Goal: Task Accomplishment & Management: Complete application form

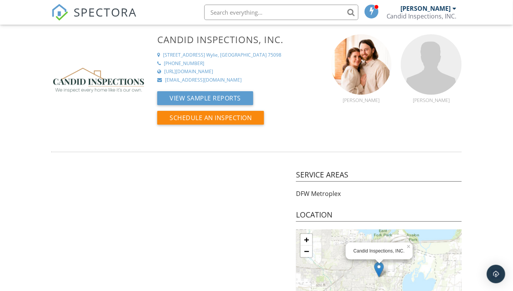
click at [70, 14] on link "SPECTORA" at bounding box center [94, 18] width 86 height 16
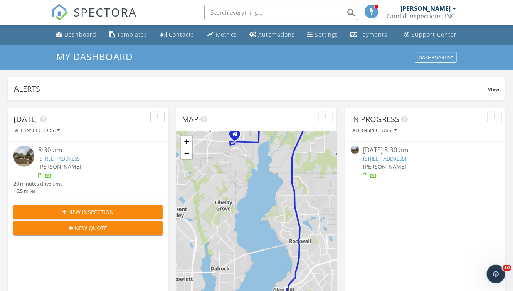
click at [131, 206] on button "New Inspection" at bounding box center [87, 212] width 149 height 14
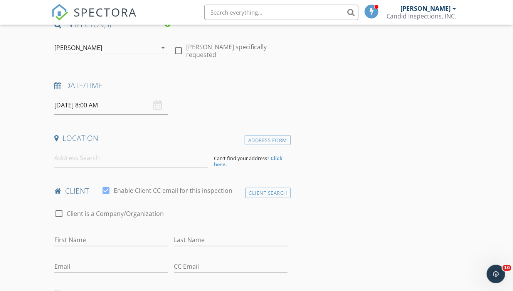
scroll to position [35, 0]
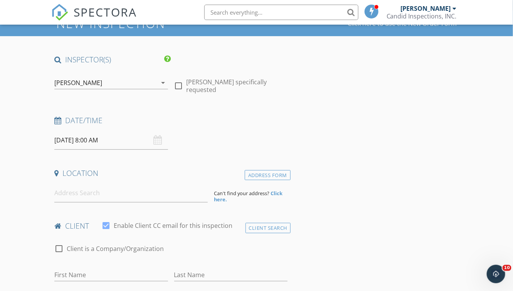
click at [160, 138] on div "09/30/2025 8:00 AM" at bounding box center [111, 140] width 114 height 19
click at [130, 141] on input "09/30/2025 8:00 AM" at bounding box center [111, 140] width 114 height 19
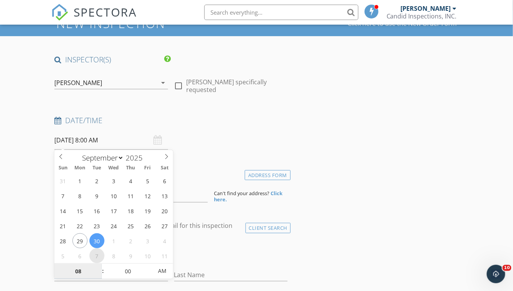
select select "9"
type input "10/07/2025 8:00 AM"
type input "09"
type input "10/07/2025 9:00 AM"
click at [97, 266] on span at bounding box center [98, 268] width 5 height 8
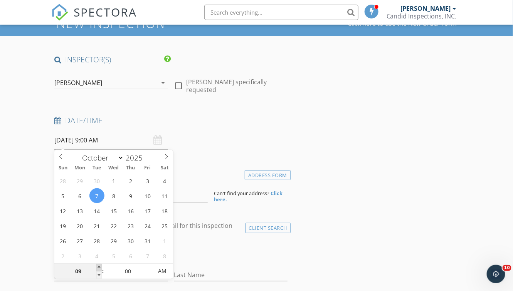
type input "10"
type input "10/07/2025 10:00 AM"
click at [97, 266] on span at bounding box center [98, 268] width 5 height 8
type input "11"
type input "10/07/2025 11:00 AM"
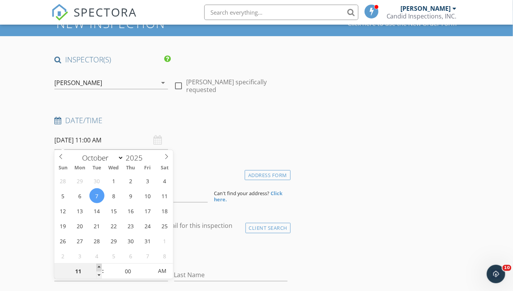
click at [97, 266] on span at bounding box center [98, 268] width 5 height 8
type input "12"
type input "10/07/2025 12:00 PM"
click at [97, 267] on span at bounding box center [98, 268] width 5 height 8
type input "01"
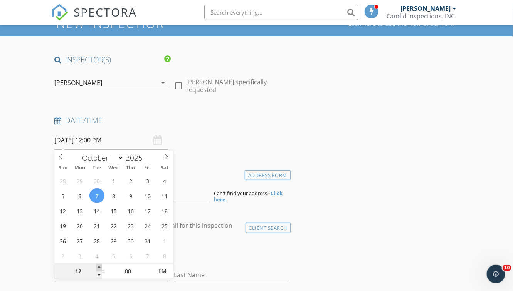
type input "10/07/2025 1:00 PM"
click at [97, 267] on span at bounding box center [98, 268] width 5 height 8
type input "05"
type input "10/07/2025 1:05 PM"
click at [146, 267] on span at bounding box center [148, 268] width 5 height 8
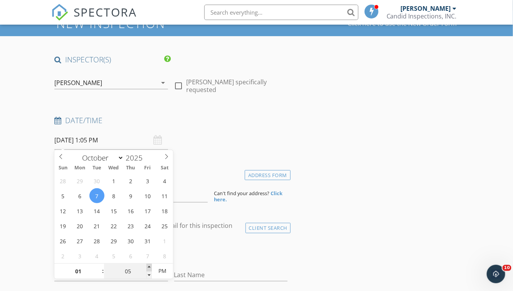
type input "10"
type input "10/07/2025 1:10 PM"
click at [146, 267] on span at bounding box center [148, 268] width 5 height 8
type input "15"
type input "10/07/2025 1:15 PM"
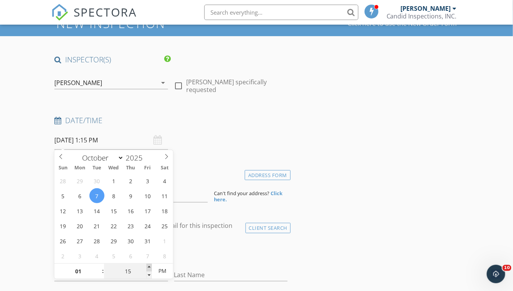
click at [146, 267] on span at bounding box center [148, 268] width 5 height 8
type input "20"
type input "10/07/2025 1:20 PM"
click at [146, 267] on span at bounding box center [148, 268] width 5 height 8
type input "25"
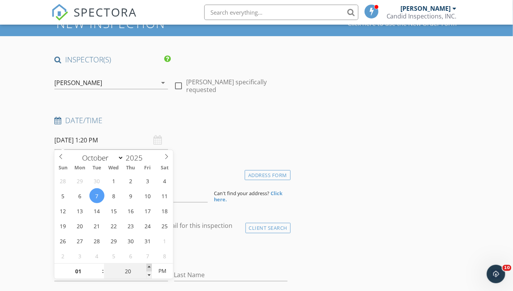
type input "10/07/2025 1:25 PM"
click at [146, 267] on span at bounding box center [148, 268] width 5 height 8
type input "30"
click at [146, 267] on span at bounding box center [148, 268] width 5 height 8
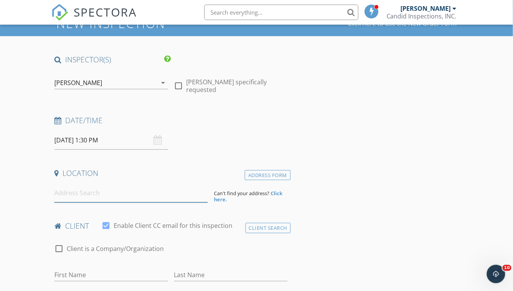
click at [196, 199] on input at bounding box center [130, 193] width 153 height 19
click at [163, 196] on input at bounding box center [130, 193] width 153 height 19
click at [156, 139] on div "10/07/2025 1:30 PM" at bounding box center [111, 140] width 114 height 19
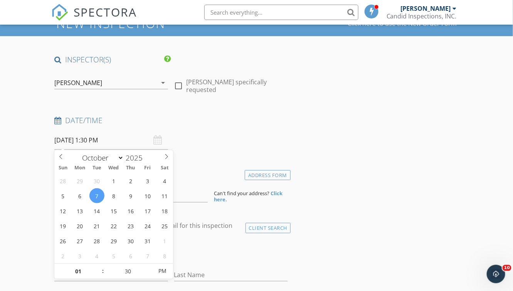
click at [133, 136] on input "10/07/2025 1:30 PM" at bounding box center [111, 140] width 114 height 19
type input "10/10/2025 1:30 PM"
type input "12"
type input "10/10/2025 12:30 PM"
click at [97, 276] on span at bounding box center [98, 276] width 5 height 8
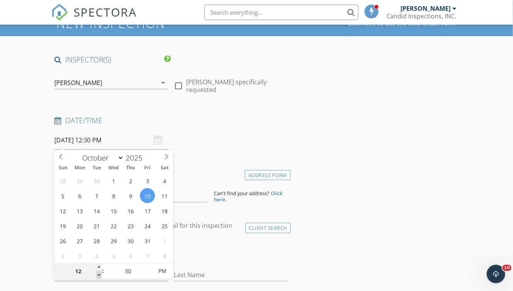
type input "11"
type input "10/10/2025 11:30 AM"
click at [97, 276] on span at bounding box center [98, 276] width 5 height 8
type input "10"
type input "10/10/2025 10:30 AM"
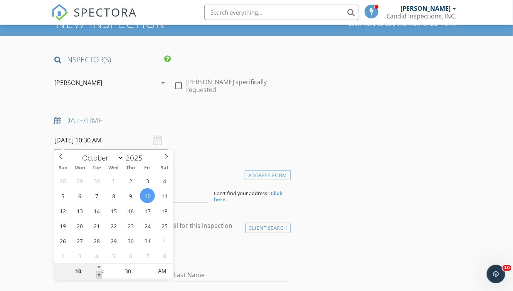
click at [97, 276] on span at bounding box center [98, 276] width 5 height 8
type input "09"
type input "10/10/2025 9:30 AM"
click at [97, 276] on span at bounding box center [98, 276] width 5 height 8
type input "08"
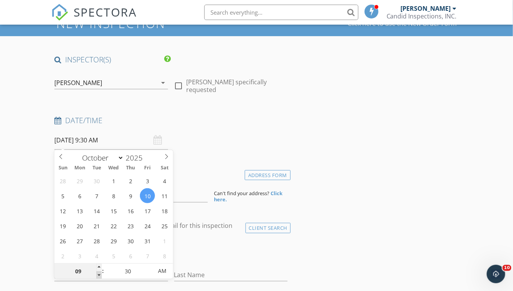
type input "10/10/2025 8:30 AM"
click at [97, 276] on span at bounding box center [98, 276] width 5 height 8
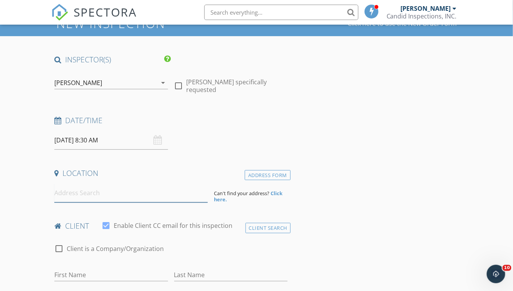
drag, startPoint x: 97, startPoint y: 276, endPoint x: 181, endPoint y: 195, distance: 116.9
click at [181, 195] on input at bounding box center [130, 193] width 153 height 19
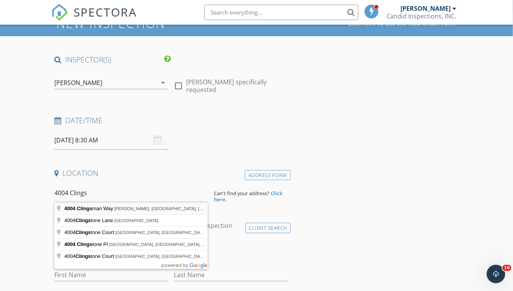
type input "4004 Clingsman Way, McKinney, TX, USA"
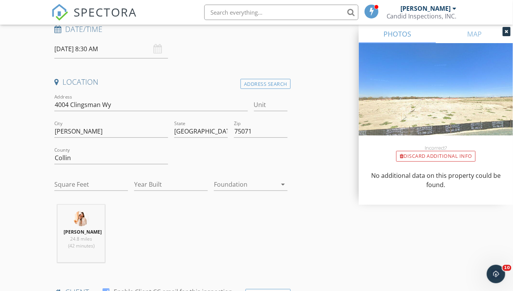
scroll to position [175, 0]
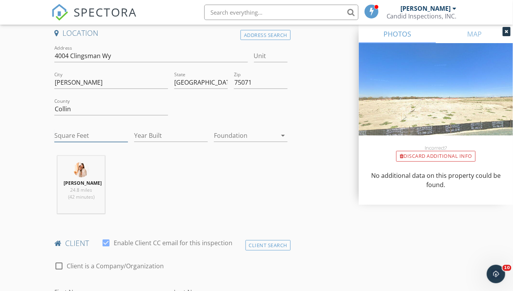
click at [109, 134] on input "Square Feet" at bounding box center [91, 135] width 74 height 13
type input "2973"
click at [153, 136] on input "Year Built" at bounding box center [171, 135] width 74 height 13
type input "2025"
click at [188, 188] on div "William Strunk 24.8 miles (42 minutes)" at bounding box center [170, 188] width 239 height 64
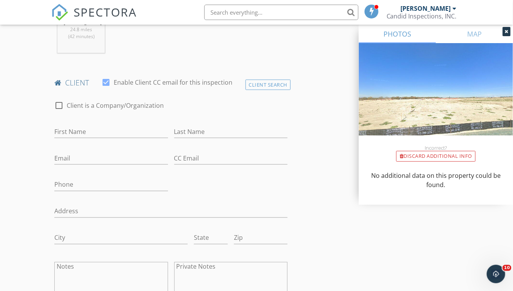
scroll to position [350, 0]
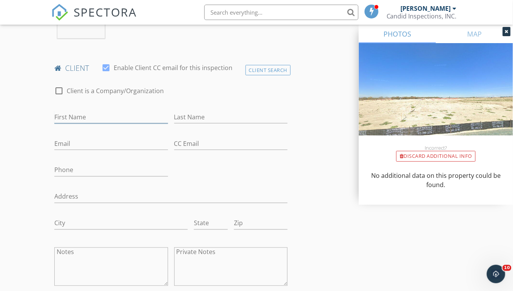
click at [133, 120] on input "First Name" at bounding box center [111, 117] width 114 height 13
type input "David"
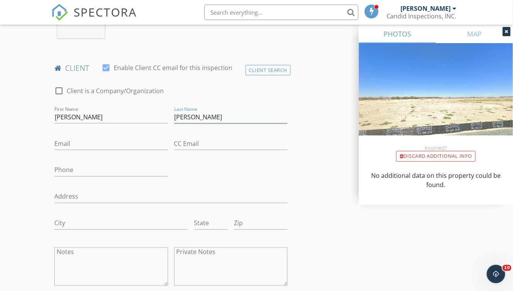
type input "Kroeger"
click at [112, 171] on input "Phone" at bounding box center [111, 170] width 114 height 13
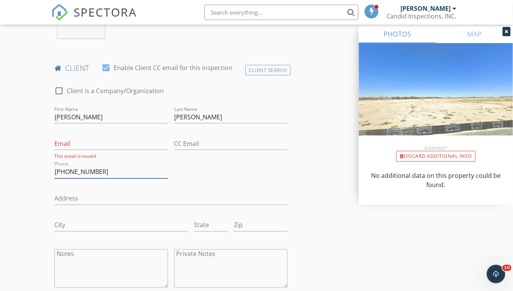
type input "217-242-9900"
click at [116, 143] on input "Email" at bounding box center [111, 144] width 114 height 13
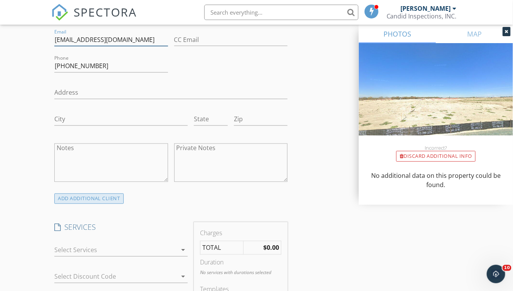
scroll to position [455, 0]
type input "dkroeger60@gmail.com"
click at [143, 185] on div "Notes" at bounding box center [111, 166] width 114 height 54
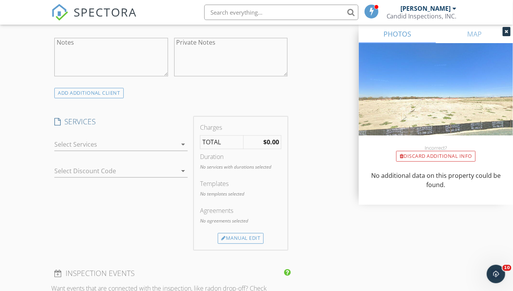
click at [185, 146] on icon "arrow_drop_down" at bounding box center [182, 144] width 9 height 9
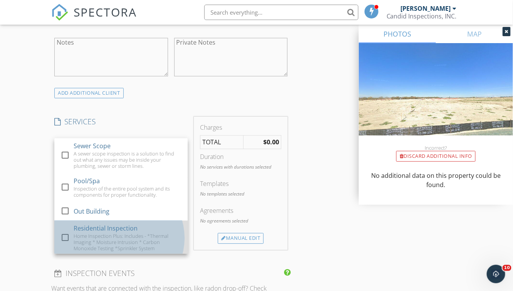
click at [111, 226] on div "Residential Inspection" at bounding box center [106, 228] width 64 height 9
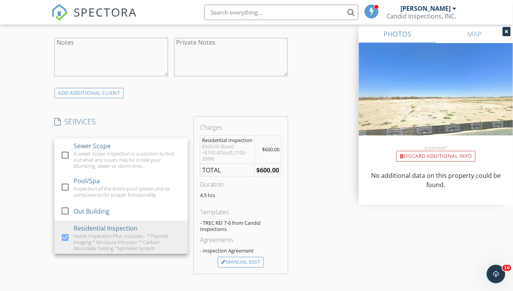
click at [317, 193] on div "INSPECTOR(S) check_box William Strunk PRIMARY check_box_outline_blank Marcus Mu…" at bounding box center [256, 225] width 410 height 1393
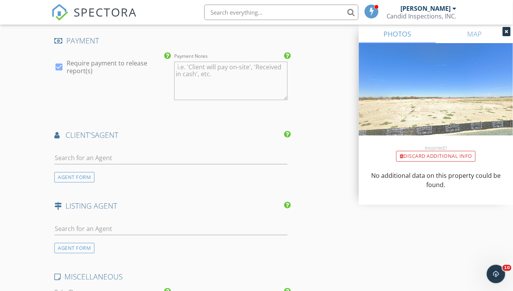
scroll to position [910, 0]
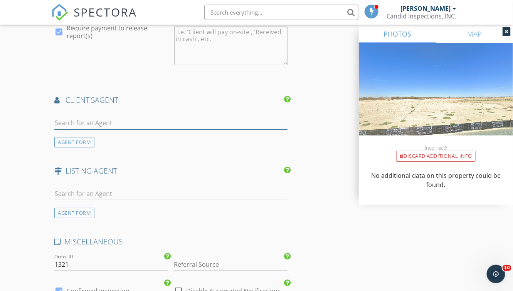
click at [209, 120] on input "text" at bounding box center [170, 123] width 233 height 13
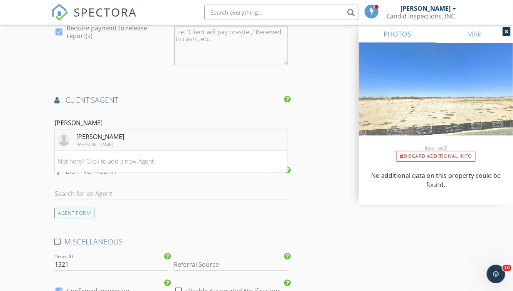
type input "Logan"
click at [193, 136] on li "Logan Walter Keller Williams" at bounding box center [171, 140] width 232 height 22
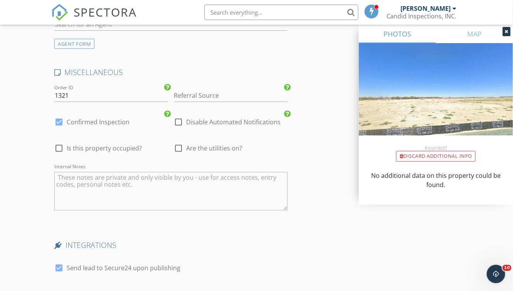
scroll to position [1260, 0]
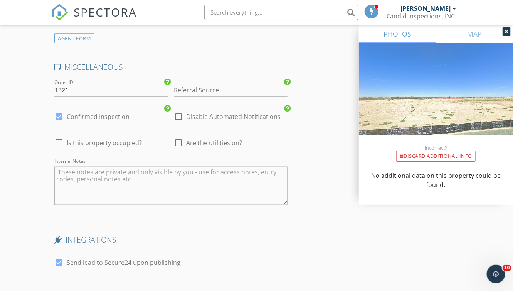
click at [180, 139] on div at bounding box center [178, 142] width 13 height 13
checkbox input "true"
click at [95, 170] on textarea "Internal Notes" at bounding box center [170, 186] width 233 height 39
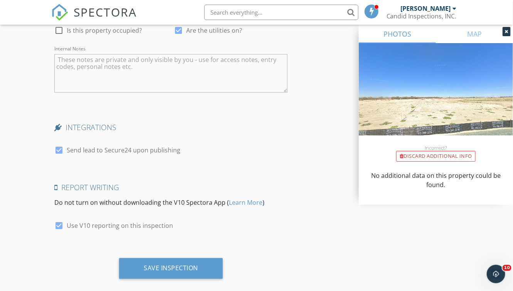
scroll to position [1380, 0]
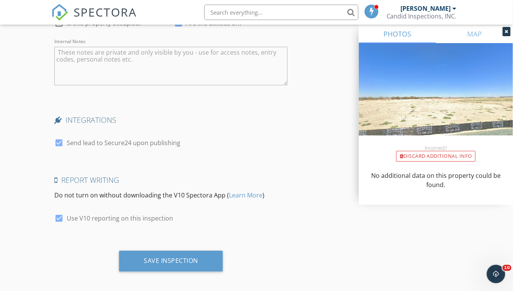
drag, startPoint x: 59, startPoint y: 138, endPoint x: 77, endPoint y: 139, distance: 18.2
click at [59, 138] on div at bounding box center [58, 143] width 13 height 13
checkbox input "false"
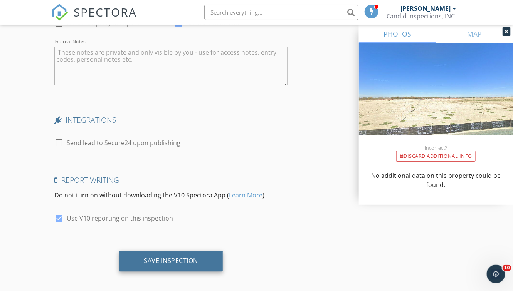
click at [185, 257] on div "Save Inspection" at bounding box center [171, 261] width 54 height 8
